Goal: Use online tool/utility

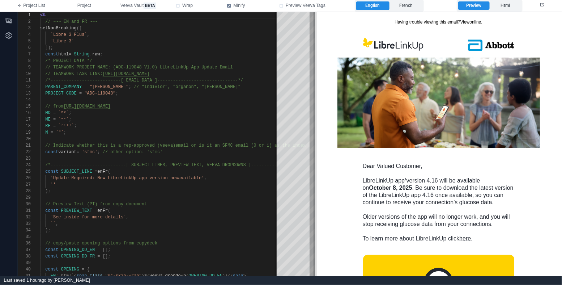
drag, startPoint x: 324, startPoint y: 132, endPoint x: 315, endPoint y: 152, distance: 21.4
click at [315, 152] on span at bounding box center [315, 144] width 4 height 264
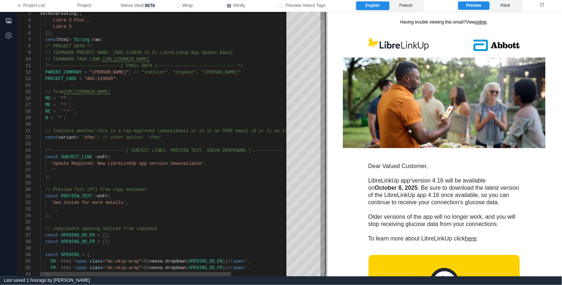
drag, startPoint x: 315, startPoint y: 165, endPoint x: 326, endPoint y: 160, distance: 12.5
click at [327, 161] on span at bounding box center [326, 144] width 4 height 264
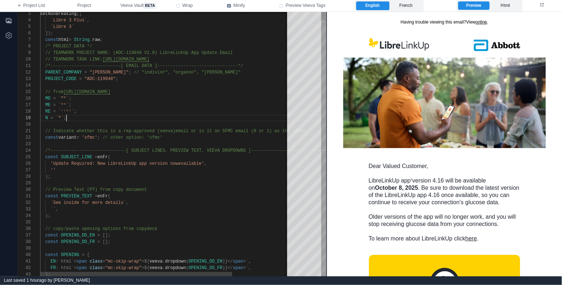
click at [174, 116] on div "N = `ᴺ` ;" at bounding box center [202, 118] width 324 height 7
click at [179, 111] on div "RE = `ʳ⁽ᵉ⁾` ;" at bounding box center [202, 111] width 324 height 7
click at [182, 107] on div "ME = `ᵐᵉ` ;" at bounding box center [202, 105] width 324 height 7
click at [184, 100] on div "MD = `ᴹᴰ` ;" at bounding box center [202, 98] width 324 height 7
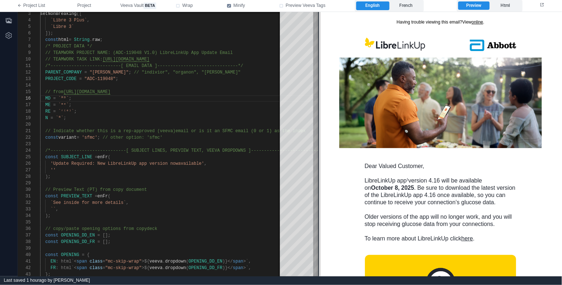
drag, startPoint x: 327, startPoint y: 135, endPoint x: 320, endPoint y: 135, distance: 8.0
click at [320, 135] on span at bounding box center [319, 144] width 4 height 264
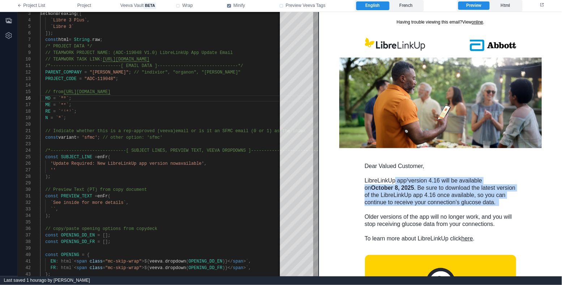
drag, startPoint x: 418, startPoint y: 203, endPoint x: 392, endPoint y: 176, distance: 37.6
click at [392, 177] on div "Dear Valued Customer, LibreLinkUp app 1 version 4.16 will be available on [DATE…" at bounding box center [440, 202] width 152 height 80
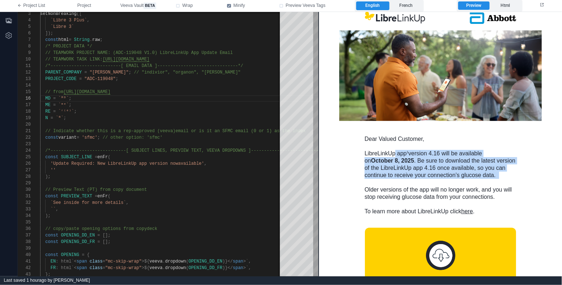
scroll to position [0, 0]
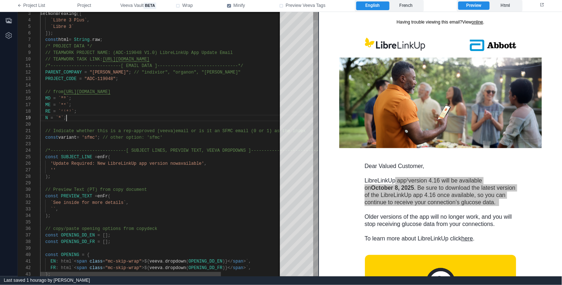
click at [182, 117] on div "N = `ᴺ` ;" at bounding box center [202, 118] width 324 height 7
click at [173, 110] on div "RE = `ʳ⁽ᵉ⁾` ;" at bounding box center [202, 111] width 324 height 7
click at [173, 103] on div "ME = `ᵐᵉ` ;" at bounding box center [202, 105] width 324 height 7
click at [174, 97] on div "MD = `ᴹᴰ` ;" at bounding box center [202, 98] width 324 height 7
click at [185, 92] on div "// from [URL][DOMAIN_NAME]" at bounding box center [202, 92] width 324 height 7
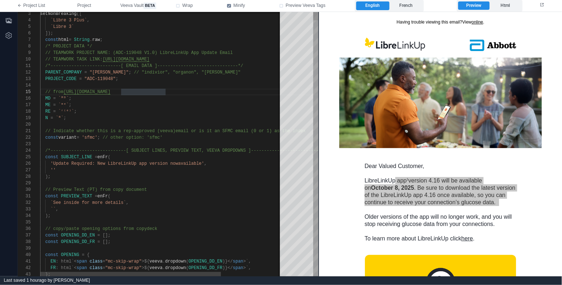
click at [176, 100] on div "MD = `ᴹᴰ` ;" at bounding box center [202, 98] width 324 height 7
click at [166, 108] on div "RE = `ʳ⁽ᵉ⁾` ;" at bounding box center [202, 111] width 324 height 7
click at [171, 102] on div "ME = `ᵐᵉ` ;" at bounding box center [202, 105] width 324 height 7
click at [162, 109] on div "RE = `ʳ⁽ᵉ⁾` ;" at bounding box center [202, 111] width 324 height 7
click at [164, 105] on div "ME = `ᵐᵉ` ;" at bounding box center [202, 105] width 324 height 7
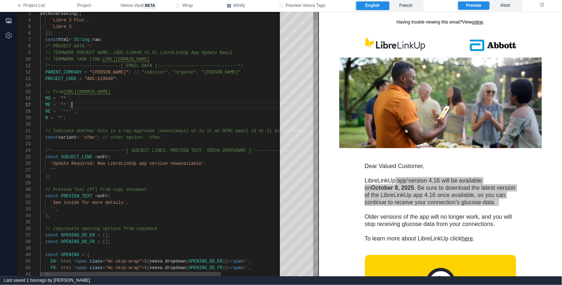
click at [151, 113] on div "RE = `ʳ⁽ᵉ⁾` ;" at bounding box center [202, 111] width 324 height 7
click at [145, 120] on div "N = `ᴺ` ;" at bounding box center [202, 118] width 324 height 7
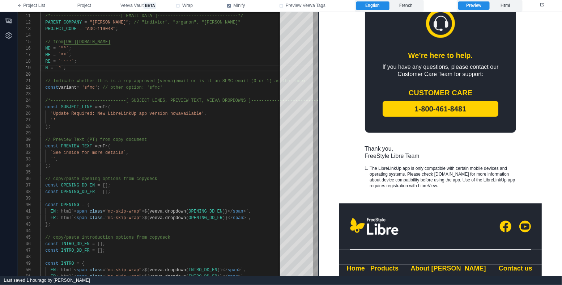
scroll to position [439, 0]
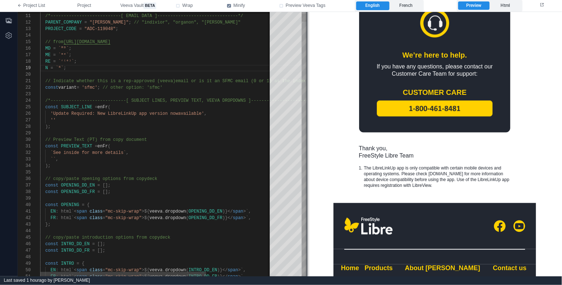
drag, startPoint x: 318, startPoint y: 80, endPoint x: 307, endPoint y: 83, distance: 11.9
click at [307, 83] on span at bounding box center [307, 144] width 4 height 264
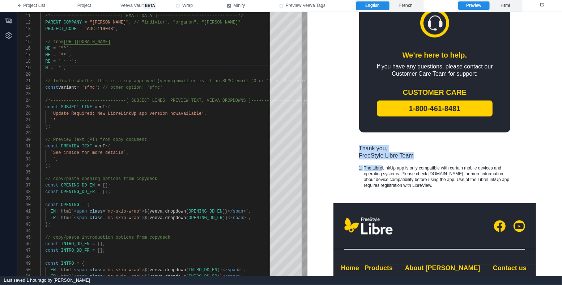
drag, startPoint x: 384, startPoint y: 159, endPoint x: 382, endPoint y: 169, distance: 9.5
click at [382, 168] on td "Thank you, FreeStyle Libre Team 1. The LibreLinkUp app is only compatible with …" at bounding box center [434, 166] width 203 height 51
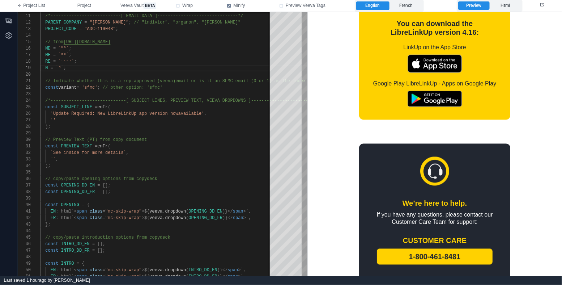
scroll to position [529, 0]
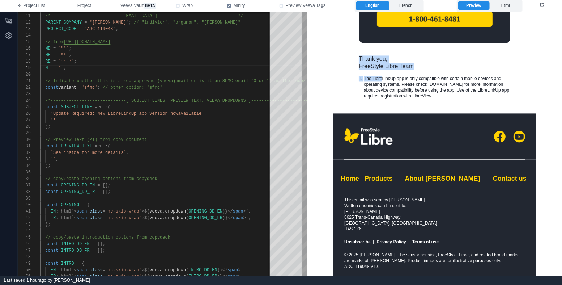
click at [345, 267] on div "© 2025 [PERSON_NAME]. The sensor housing, FreeStyle, Libre, and related brand m…" at bounding box center [434, 259] width 181 height 17
copy div "ADC‑119048"
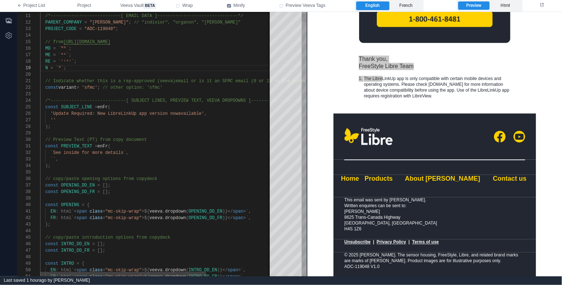
click at [177, 64] on div "RE = `ʳ⁽ᵉ⁾` ;" at bounding box center [202, 61] width 324 height 7
click at [170, 69] on div "N = `ᴺ` ;" at bounding box center [202, 68] width 324 height 7
click at [172, 62] on div "RE = `ʳ⁽ᵉ⁾` ;" at bounding box center [202, 61] width 324 height 7
click at [178, 52] on div "ME = `ᵐᵉ` ;" at bounding box center [202, 55] width 324 height 7
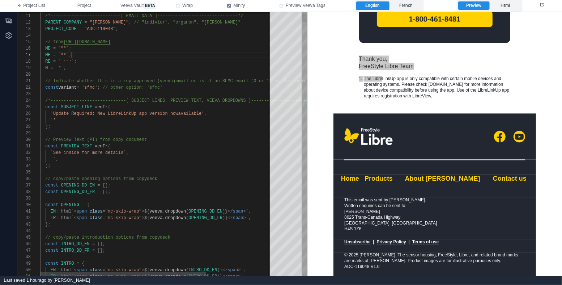
click at [179, 50] on div "MD = `ᴹᴰ` ;" at bounding box center [202, 48] width 324 height 7
click at [176, 62] on div "RE = `ʳ⁽ᵉ⁾` ;" at bounding box center [202, 61] width 324 height 7
click at [176, 89] on div "const variant = 'sfmc' ; // other option: 'sfmc'" at bounding box center [202, 87] width 324 height 7
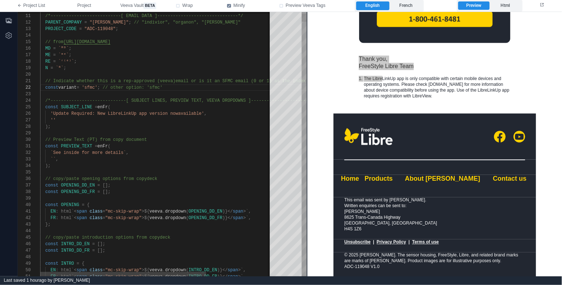
type textarea "**********"
click at [106, 68] on div "N = `ᴺ` ;" at bounding box center [202, 68] width 324 height 7
